Goal: Find specific page/section: Find specific page/section

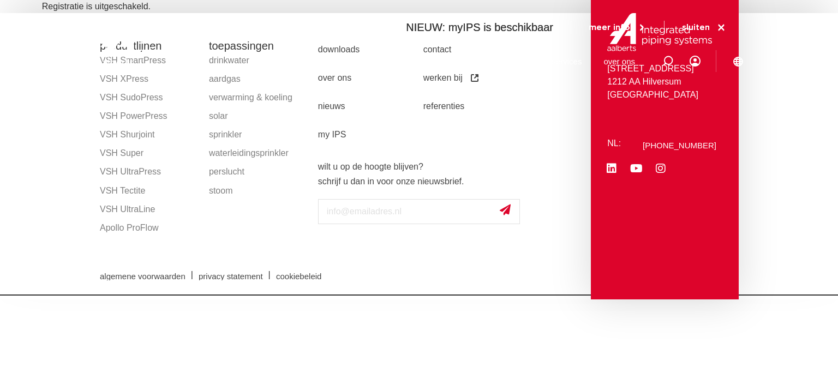
click at [124, 80] on div at bounding box center [165, 41] width 142 height 83
click at [113, 75] on div at bounding box center [165, 41] width 142 height 83
click at [61, 227] on section "productlijnen VSH SmartPress VSH XPress VSH SudoPress VSH PowerPress VSH Shurjo…" at bounding box center [419, 156] width 838 height 287
click at [123, 84] on link "VSH XPress" at bounding box center [149, 79] width 98 height 19
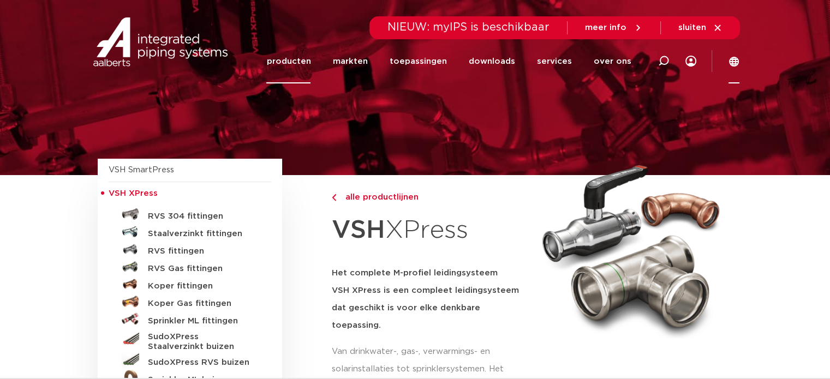
click at [731, 63] on icon at bounding box center [734, 61] width 11 height 11
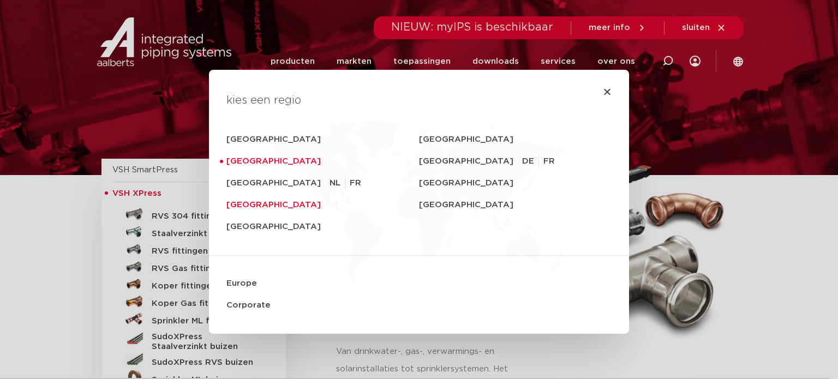
click at [247, 208] on link "[GEOGRAPHIC_DATA]" at bounding box center [323, 205] width 193 height 22
